Goal: Navigation & Orientation: Find specific page/section

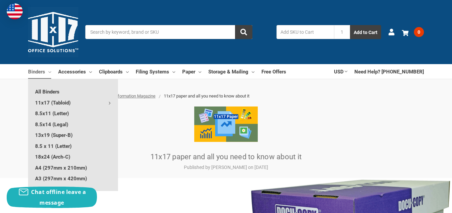
click at [54, 101] on link "11x17 (Tabloid)" at bounding box center [73, 102] width 90 height 11
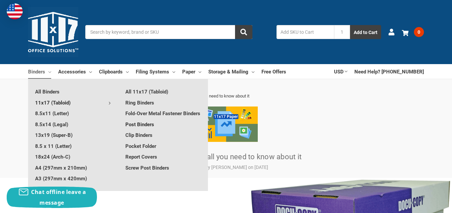
click at [151, 130] on link "Post Binders" at bounding box center [163, 124] width 90 height 11
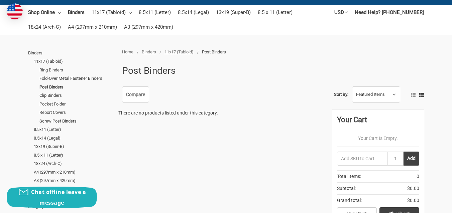
click at [189, 50] on span "11x17 (Tabloid)" at bounding box center [178, 51] width 29 height 5
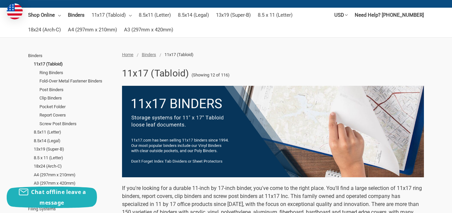
scroll to position [61, 0]
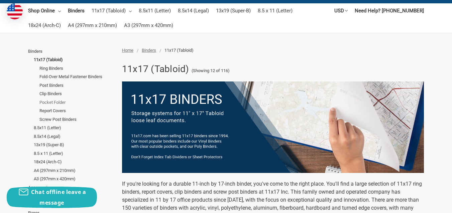
click at [64, 103] on link "Pocket Folder" at bounding box center [76, 102] width 75 height 9
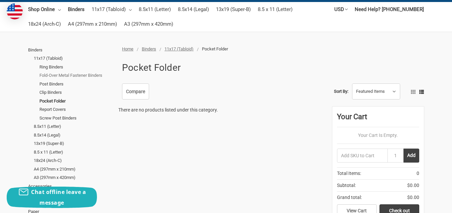
click at [89, 78] on link "Fold-Over Metal Fastener Binders" at bounding box center [76, 75] width 75 height 9
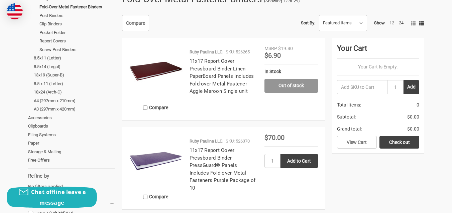
scroll to position [125, 0]
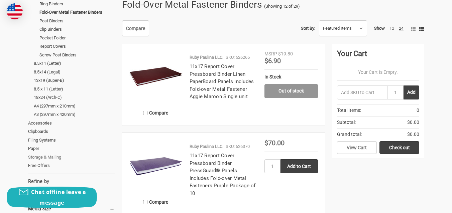
click at [48, 158] on link "Storage & Mailing" at bounding box center [71, 157] width 87 height 9
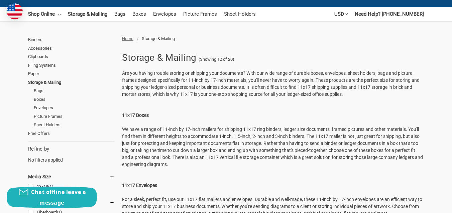
scroll to position [58, 0]
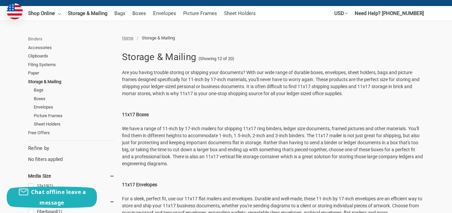
click at [39, 39] on link "Binders" at bounding box center [71, 39] width 87 height 9
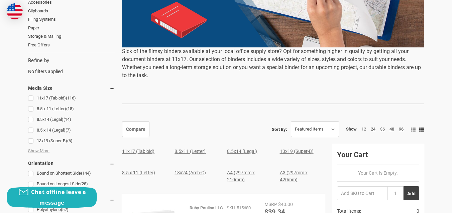
scroll to position [203, 0]
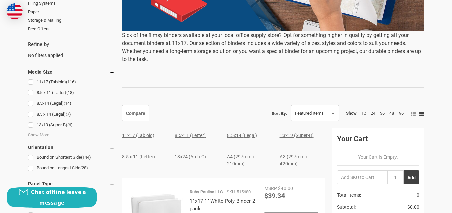
click at [140, 138] on link "11x17 (Tabloid)" at bounding box center [138, 135] width 32 height 5
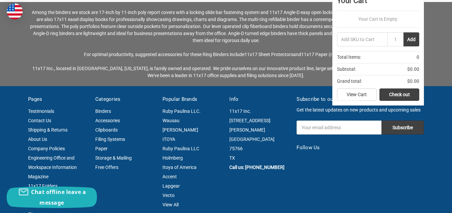
scroll to position [1352, 0]
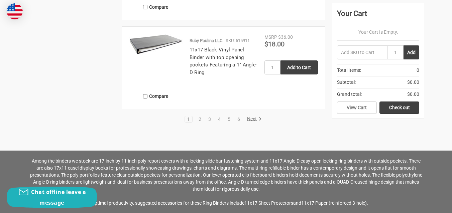
click at [252, 119] on link "Next" at bounding box center [253, 119] width 17 height 6
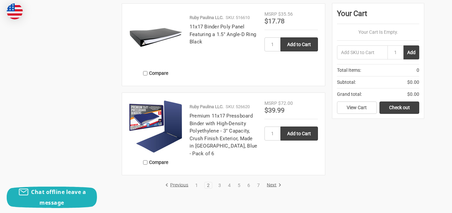
scroll to position [1227, 0]
